Goal: Information Seeking & Learning: Learn about a topic

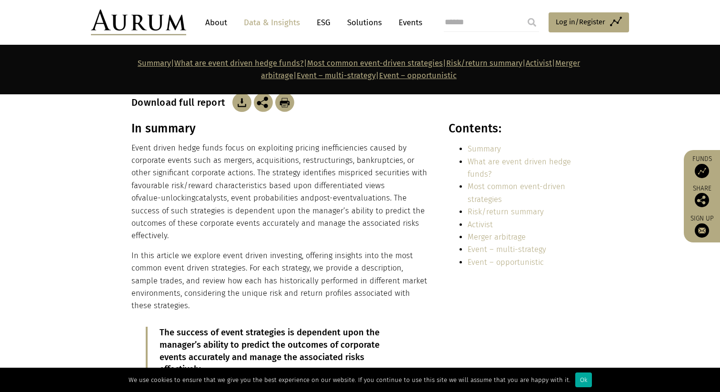
scroll to position [164, 0]
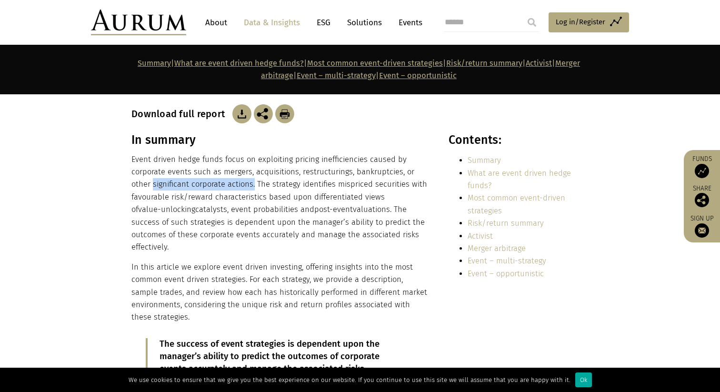
drag, startPoint x: 153, startPoint y: 184, endPoint x: 253, endPoint y: 186, distance: 100.1
click at [253, 185] on p "Event driven hedge funds focus on exploiting pricing inefficiencies caused by c…" at bounding box center [280, 203] width 296 height 101
click at [253, 186] on p "Event driven hedge funds focus on exploiting pricing inefficiencies caused by c…" at bounding box center [280, 203] width 296 height 101
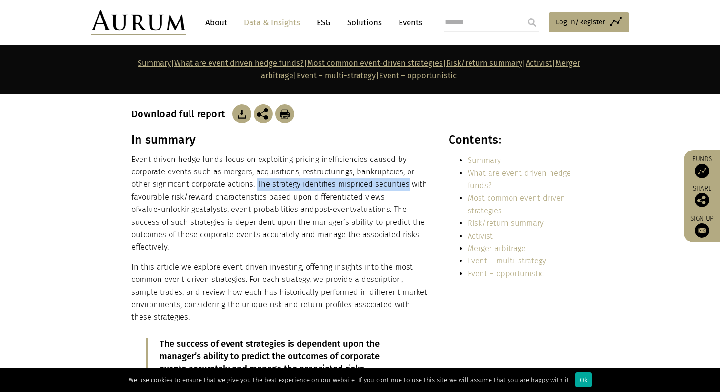
drag, startPoint x: 256, startPoint y: 186, endPoint x: 406, endPoint y: 185, distance: 150.1
click at [406, 185] on p "Event driven hedge funds focus on exploiting pricing inefficiencies caused by c…" at bounding box center [280, 203] width 296 height 101
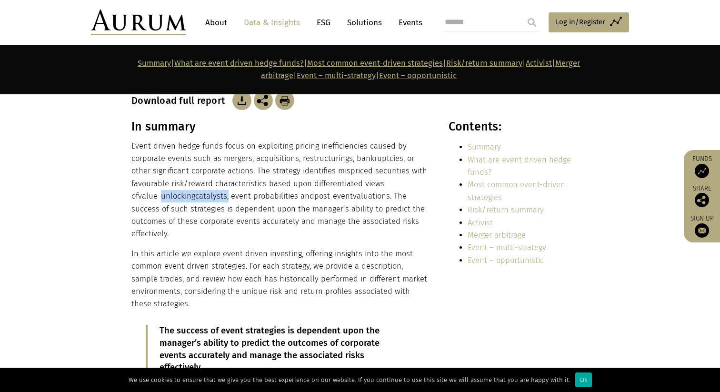
drag, startPoint x: 153, startPoint y: 197, endPoint x: 220, endPoint y: 197, distance: 66.7
click at [220, 197] on p "Event driven hedge funds focus on exploiting pricing inefficiencies caused by c…" at bounding box center [280, 190] width 296 height 101
drag, startPoint x: 224, startPoint y: 197, endPoint x: 320, endPoint y: 200, distance: 95.4
click at [320, 200] on p "Event driven hedge funds focus on exploiting pricing inefficiencies caused by c…" at bounding box center [280, 190] width 296 height 101
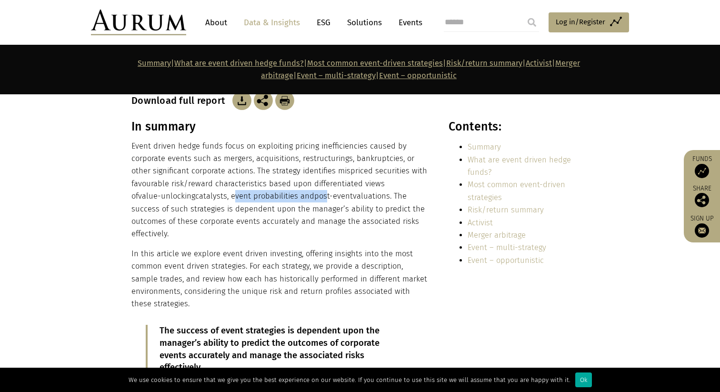
click at [319, 200] on span "post-event" at bounding box center [333, 196] width 39 height 9
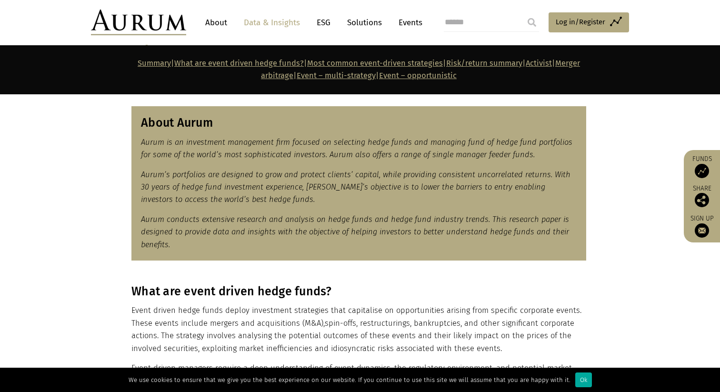
scroll to position [486, 0]
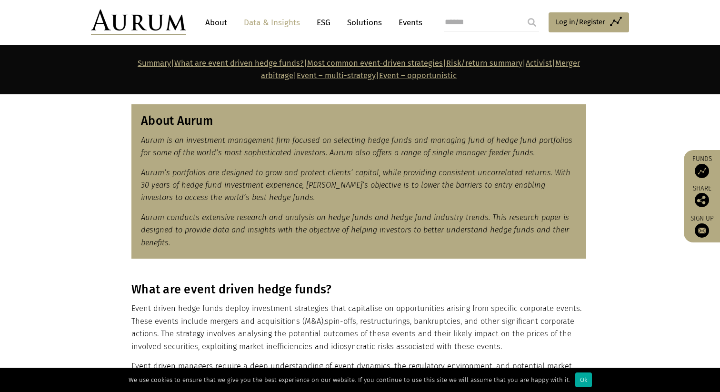
click at [189, 175] on em "Aurum’s portfolios are designed to grow and protect clients’ capital, while pro…" at bounding box center [356, 185] width 430 height 34
click at [209, 193] on em "Aurum’s portfolios are designed to grow and protect clients’ capital, while pro…" at bounding box center [356, 185] width 430 height 34
drag, startPoint x: 174, startPoint y: 172, endPoint x: 210, endPoint y: 172, distance: 36.2
click at [210, 172] on em "Aurum’s portfolios are designed to grow and protect clients’ capital, while pro…" at bounding box center [356, 185] width 430 height 34
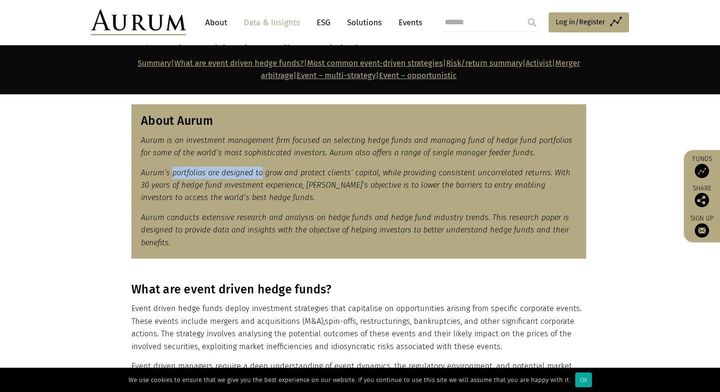
drag, startPoint x: 172, startPoint y: 172, endPoint x: 260, endPoint y: 172, distance: 87.7
click at [260, 172] on em "Aurum’s portfolios are designed to grow and protect clients’ capital, while pro…" at bounding box center [356, 185] width 430 height 34
click at [279, 176] on em "Aurum’s portfolios are designed to grow and protect clients’ capital, while pro…" at bounding box center [356, 185] width 430 height 34
drag, startPoint x: 172, startPoint y: 173, endPoint x: 206, endPoint y: 173, distance: 34.3
click at [206, 173] on em "Aurum’s portfolios are designed to grow and protect clients’ capital, while pro…" at bounding box center [356, 185] width 430 height 34
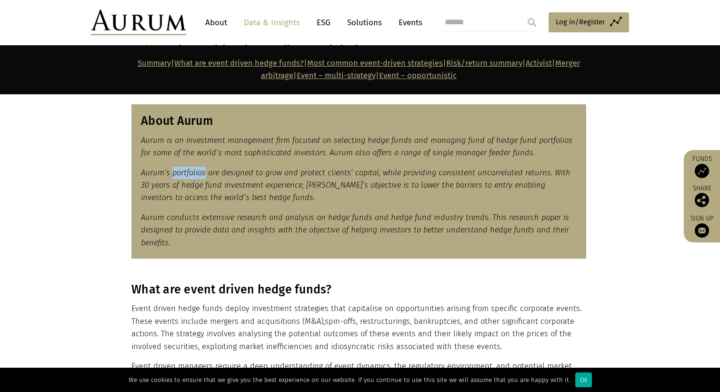
copy em "portfolios"
click at [339, 172] on em "Aurum’s portfolios are designed to grow and protect clients’ capital, while pro…" at bounding box center [356, 185] width 430 height 34
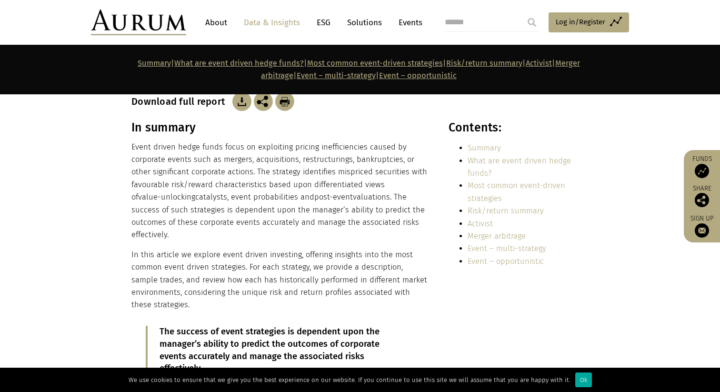
scroll to position [157, 0]
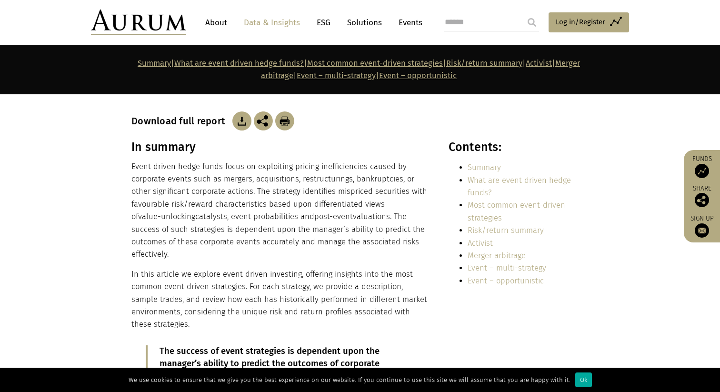
click at [224, 21] on link "About" at bounding box center [216, 23] width 31 height 18
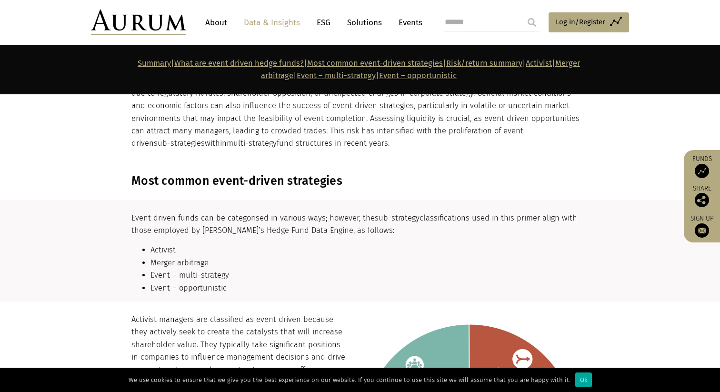
scroll to position [847, 0]
